Goal: Transaction & Acquisition: Purchase product/service

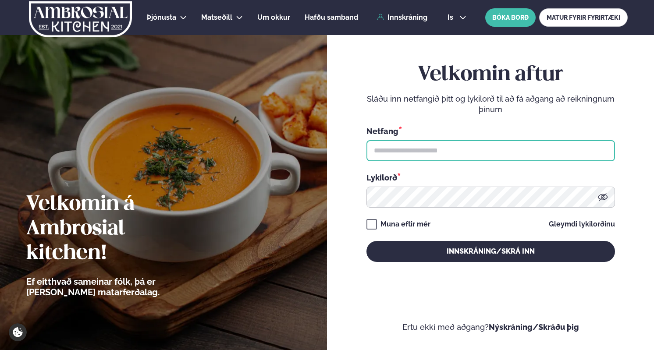
click at [419, 156] on input "text" at bounding box center [490, 150] width 248 height 21
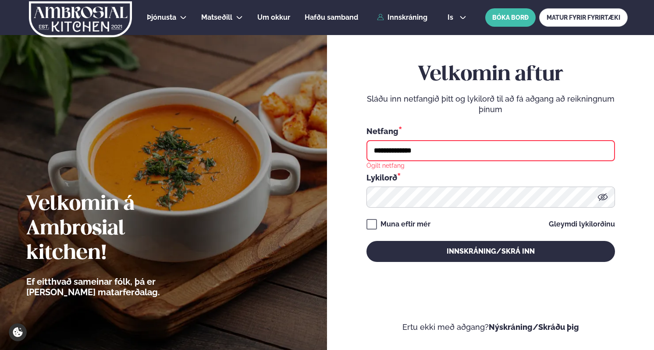
type input "**********"
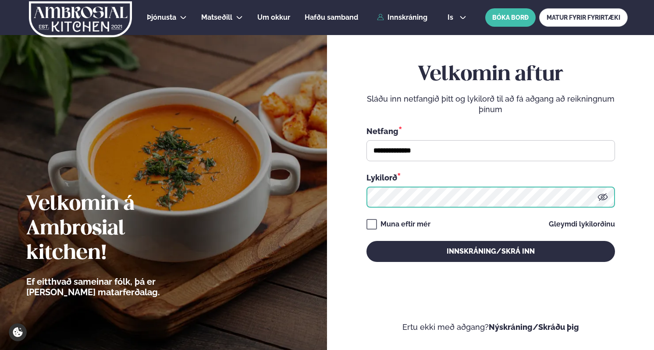
click at [366, 241] on button "Innskráning/Skrá inn" at bounding box center [490, 251] width 248 height 21
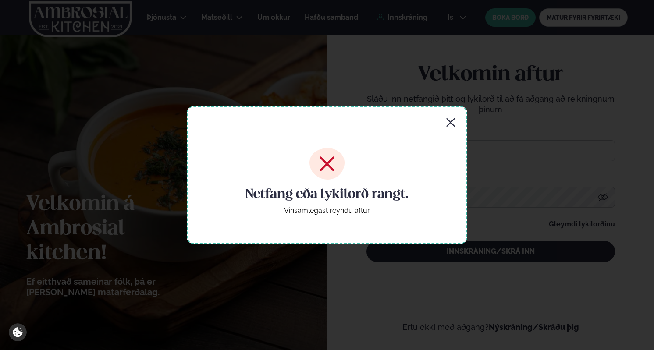
click at [449, 122] on icon "button" at bounding box center [450, 122] width 11 height 11
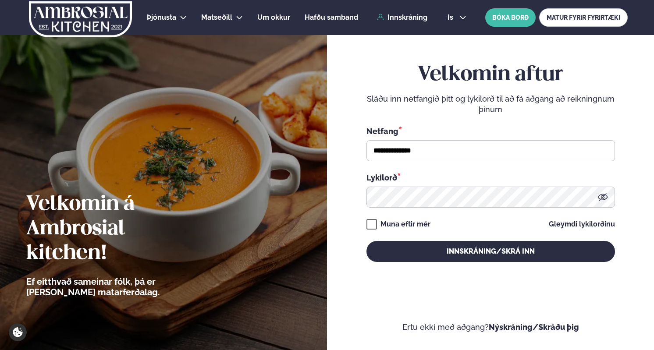
click at [605, 199] on icon at bounding box center [602, 197] width 11 height 11
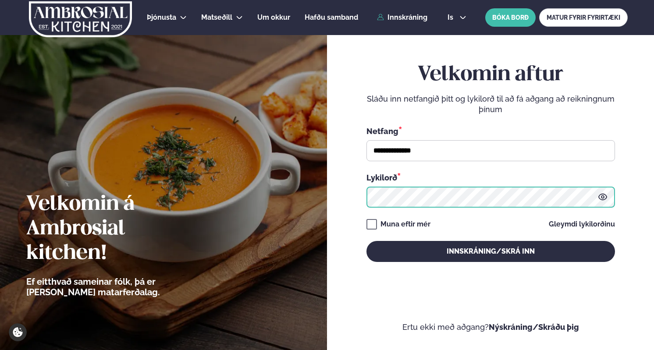
click at [366, 241] on button "Innskráning/Skrá inn" at bounding box center [490, 251] width 248 height 21
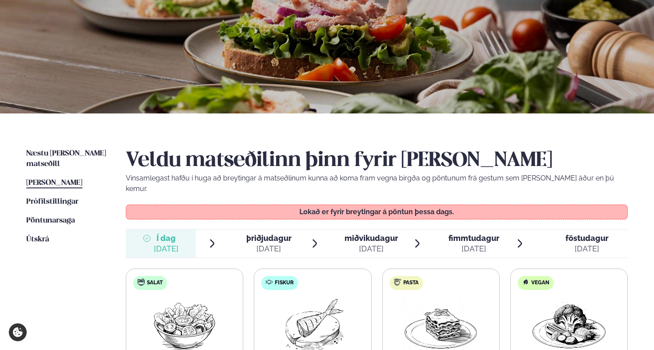
scroll to position [134, 0]
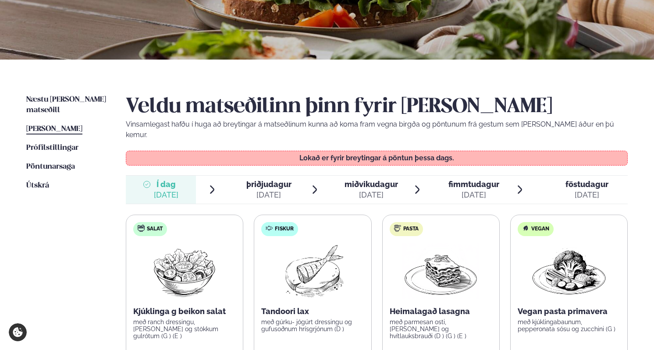
click at [268, 180] on span "þriðjudagur" at bounding box center [268, 184] width 45 height 9
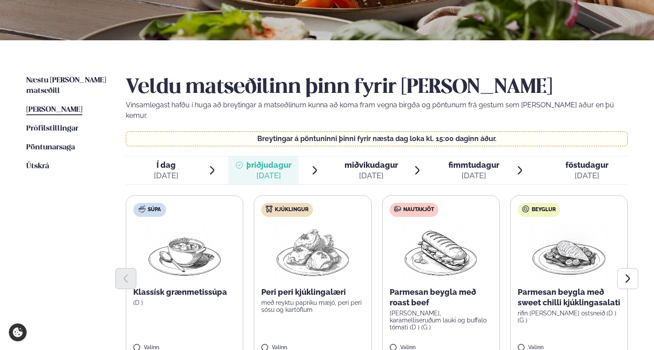
scroll to position [268, 0]
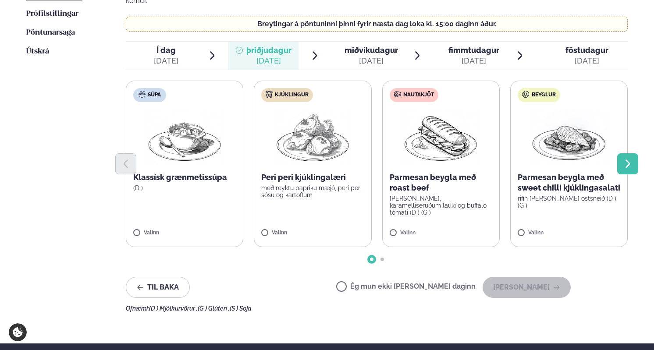
click at [617, 156] on button "Next slide" at bounding box center [627, 163] width 21 height 21
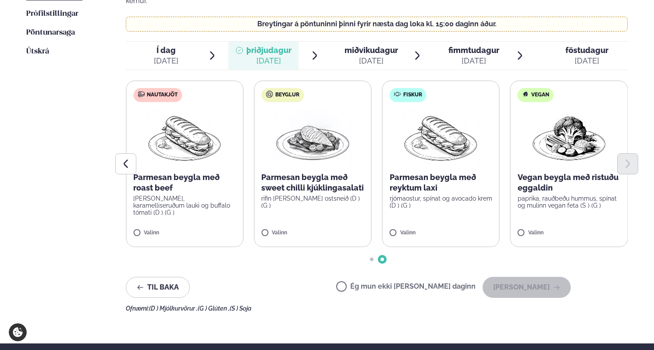
click at [569, 140] on img at bounding box center [568, 137] width 77 height 56
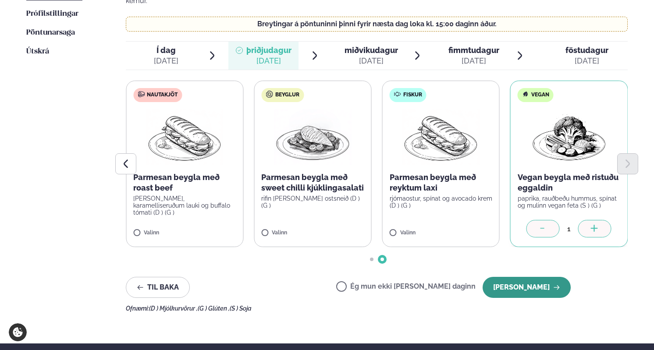
click at [525, 277] on button "[PERSON_NAME]" at bounding box center [526, 287] width 88 height 21
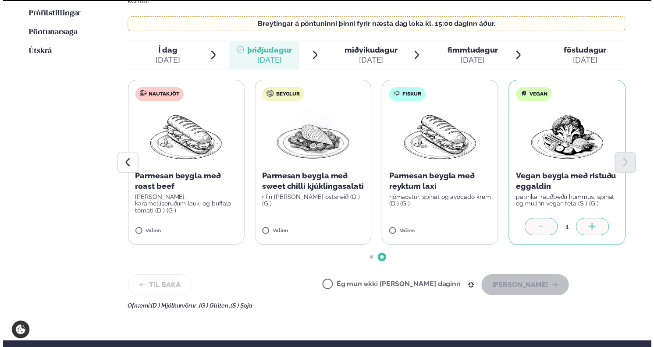
scroll to position [193, 0]
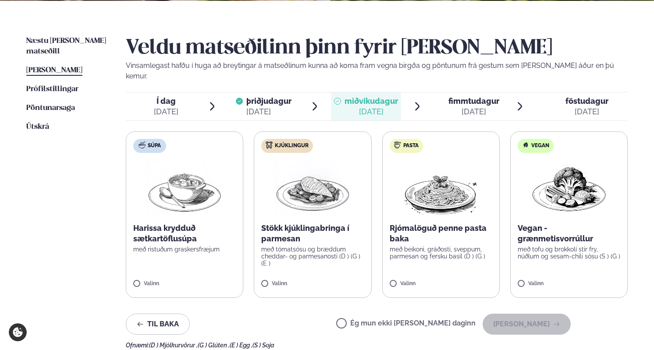
click at [574, 223] on p "Vegan - grænmetisvorrúllur" at bounding box center [568, 233] width 103 height 21
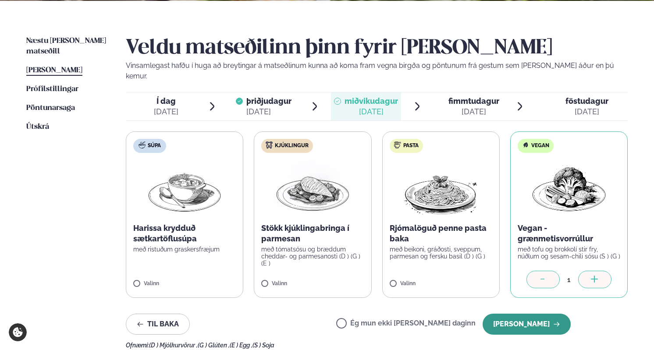
click at [530, 319] on button "[PERSON_NAME]" at bounding box center [526, 324] width 88 height 21
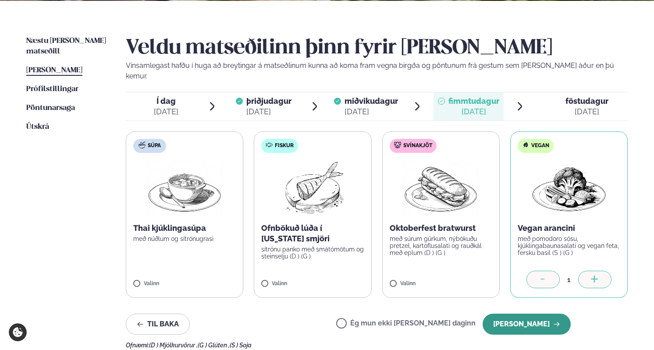
click at [523, 314] on button "[PERSON_NAME]" at bounding box center [526, 324] width 88 height 21
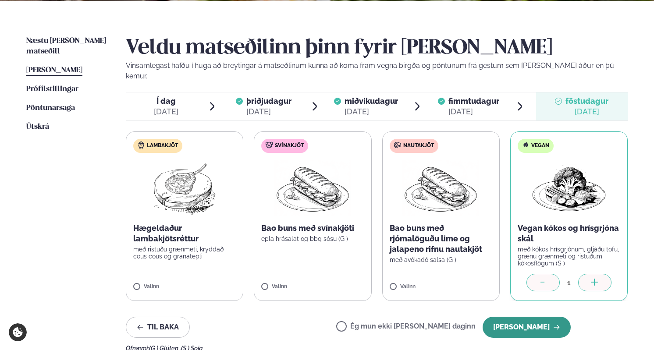
click at [523, 317] on button "[PERSON_NAME]" at bounding box center [526, 327] width 88 height 21
